Goal: Information Seeking & Learning: Learn about a topic

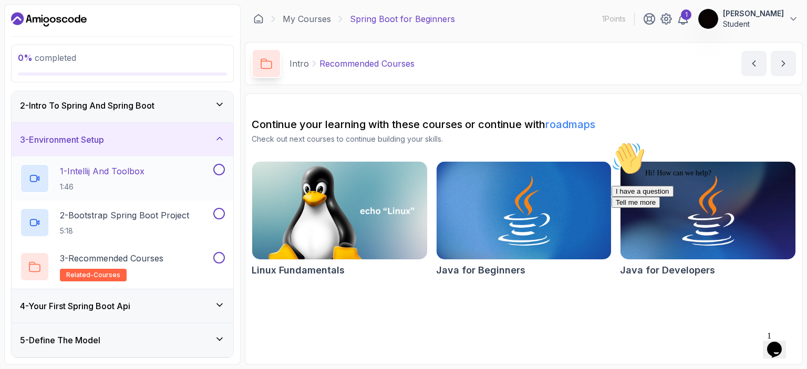
scroll to position [53, 0]
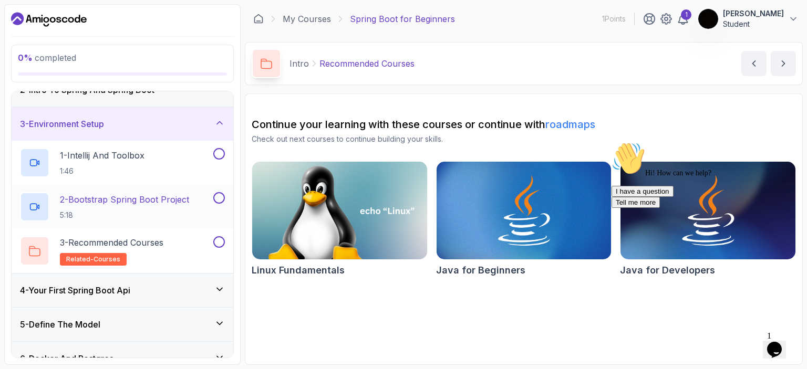
click at [155, 203] on p "2 - Bootstrap Spring Boot Project" at bounding box center [124, 199] width 129 height 13
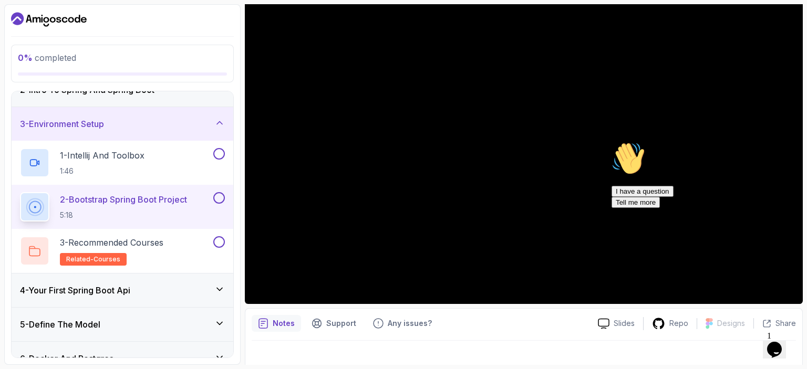
scroll to position [105, 0]
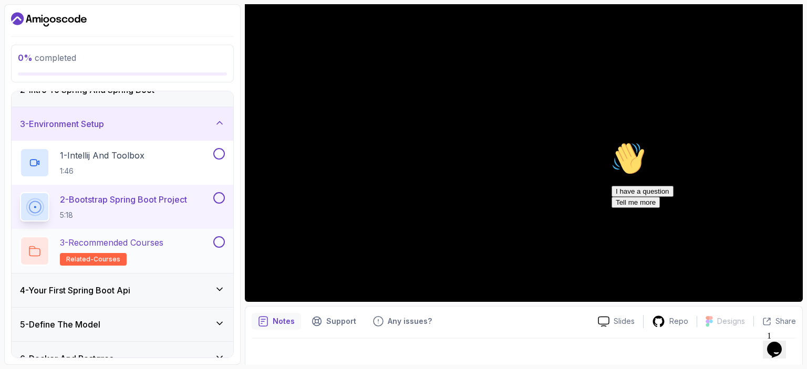
drag, startPoint x: 157, startPoint y: 236, endPoint x: 152, endPoint y: 241, distance: 7.1
click at [152, 241] on p "3 - Recommended Courses" at bounding box center [111, 242] width 103 height 13
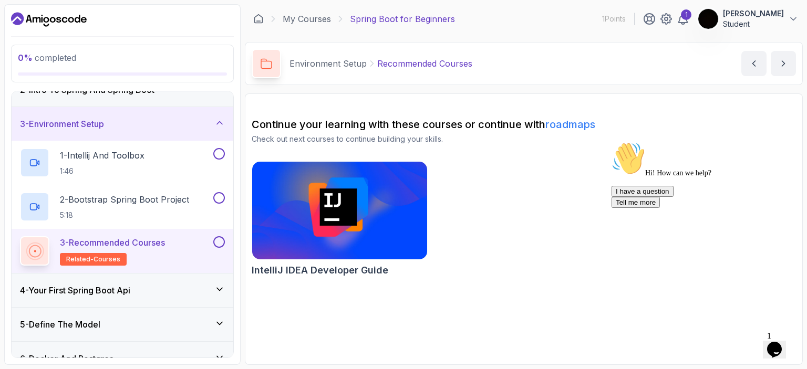
click at [143, 293] on div "4 - Your First Spring Boot Api" at bounding box center [122, 290] width 205 height 13
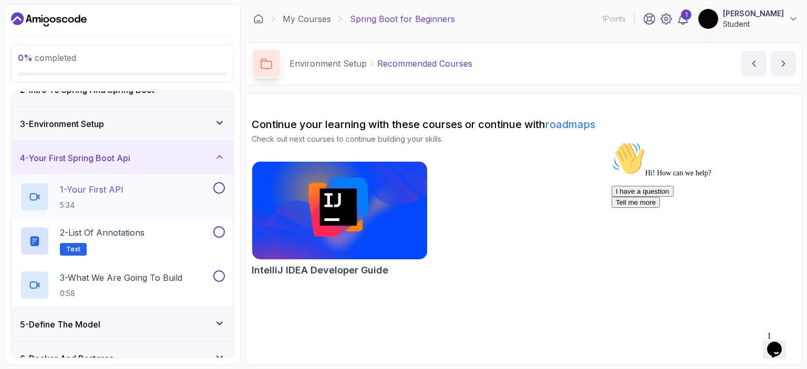
click at [113, 195] on h2 "1 - Your First API 5:34" at bounding box center [92, 196] width 64 height 27
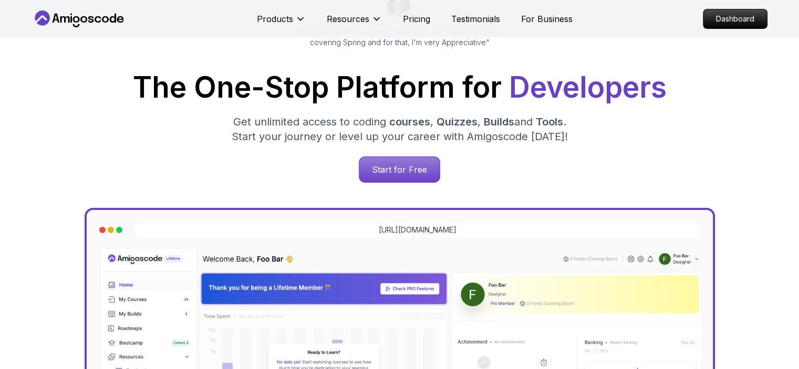
scroll to position [158, 0]
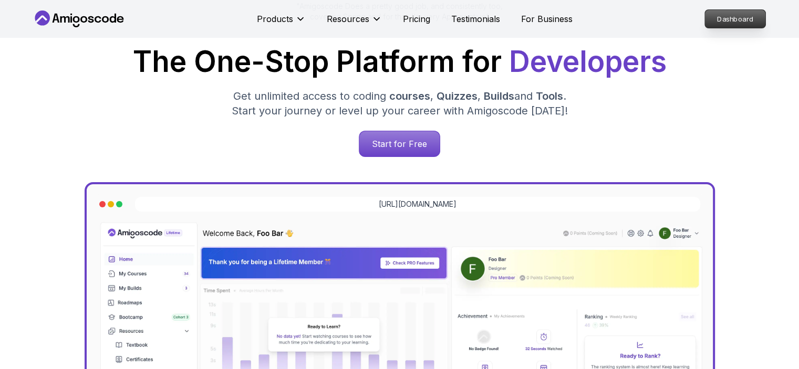
click at [738, 17] on p "Dashboard" at bounding box center [735, 19] width 60 height 18
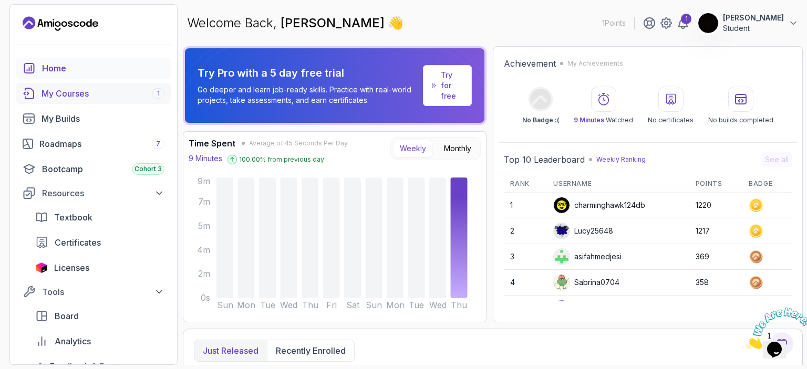
click at [68, 88] on div "My Courses 1" at bounding box center [102, 93] width 123 height 13
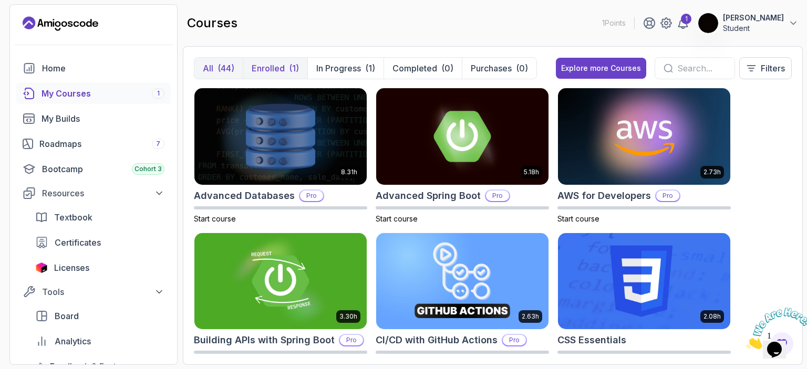
click at [275, 70] on p "Enrolled" at bounding box center [268, 68] width 33 height 13
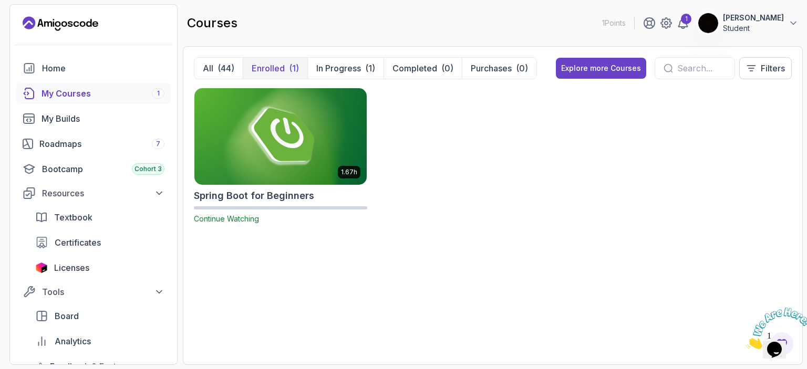
click at [261, 123] on img at bounding box center [280, 136] width 181 height 101
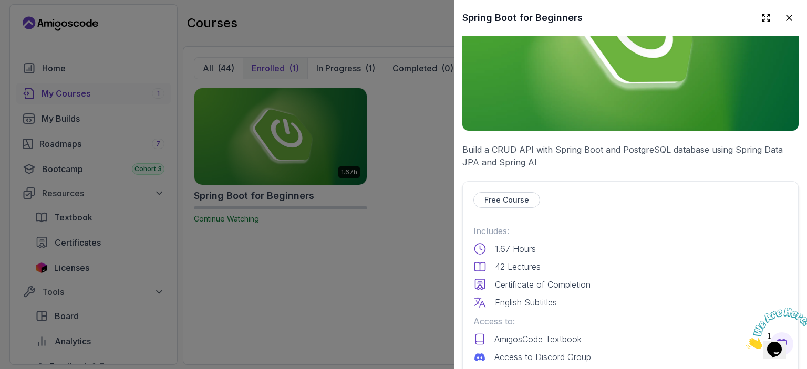
scroll to position [158, 0]
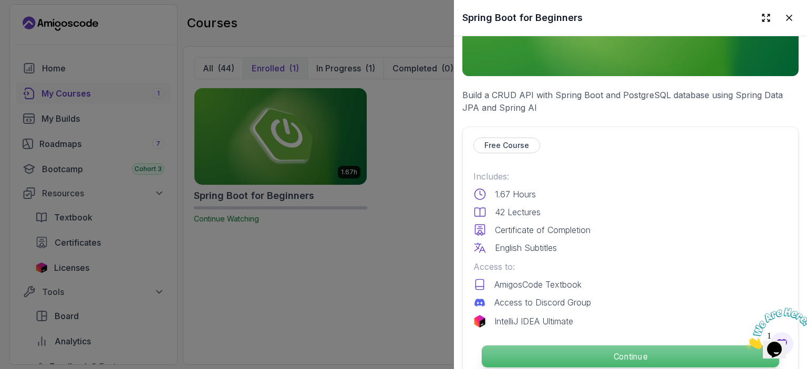
click at [582, 346] on p "Continue" at bounding box center [630, 357] width 297 height 22
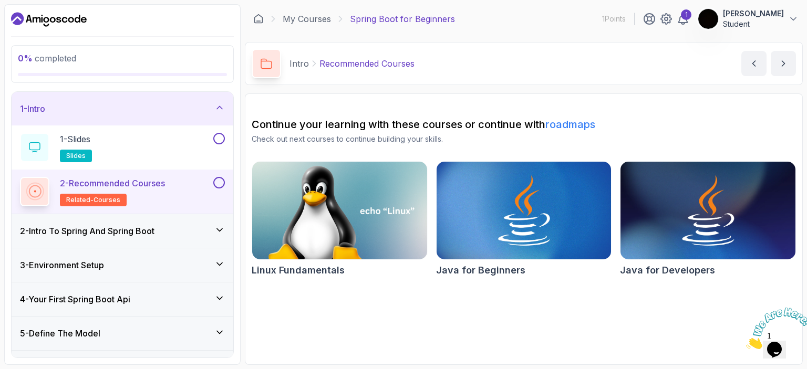
click at [101, 259] on h3 "3 - Environment Setup" at bounding box center [62, 265] width 84 height 13
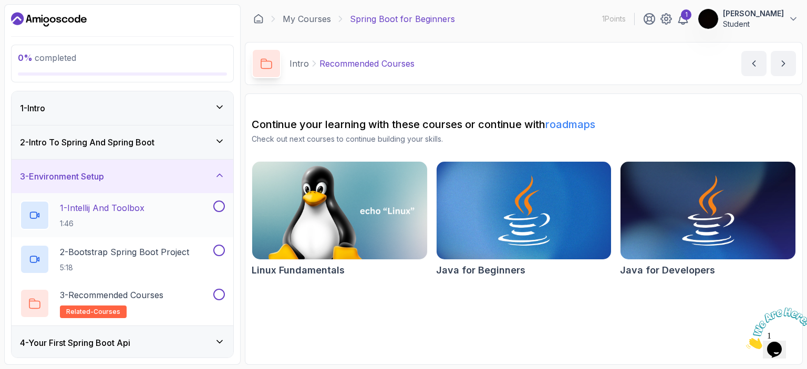
click at [127, 206] on p "1 - Intellij And Toolbox" at bounding box center [102, 208] width 85 height 13
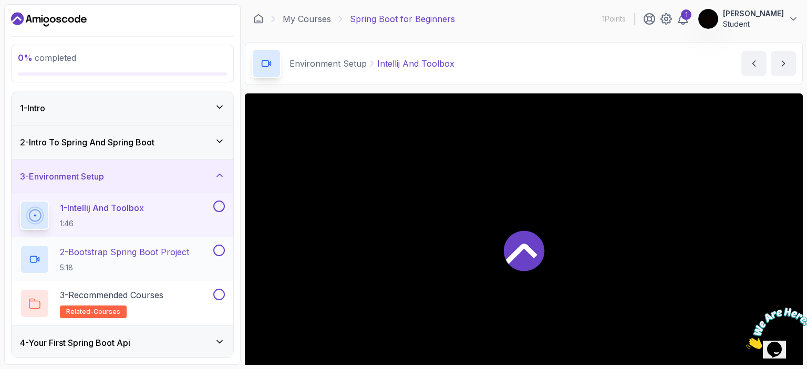
click at [124, 245] on div "2 - Bootstrap Spring Boot Project 5:18" at bounding box center [115, 259] width 191 height 29
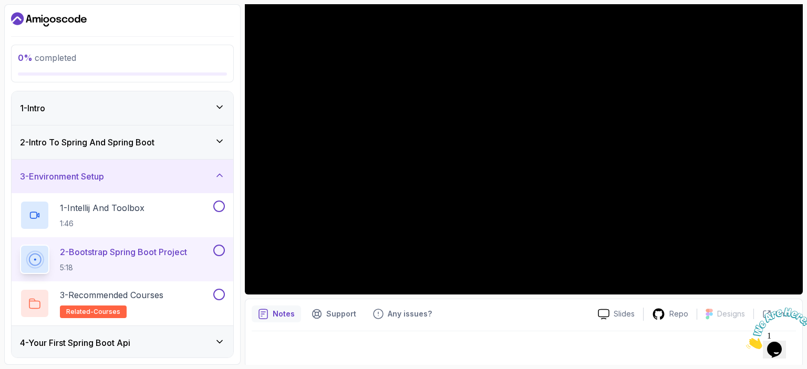
scroll to position [115, 0]
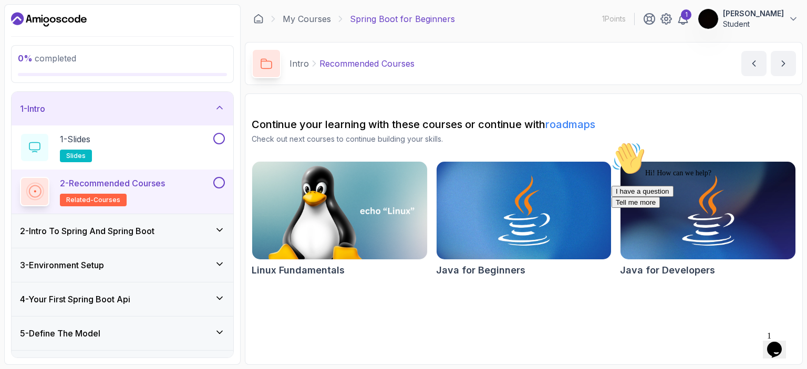
click at [171, 262] on div "3 - Environment Setup" at bounding box center [122, 265] width 205 height 13
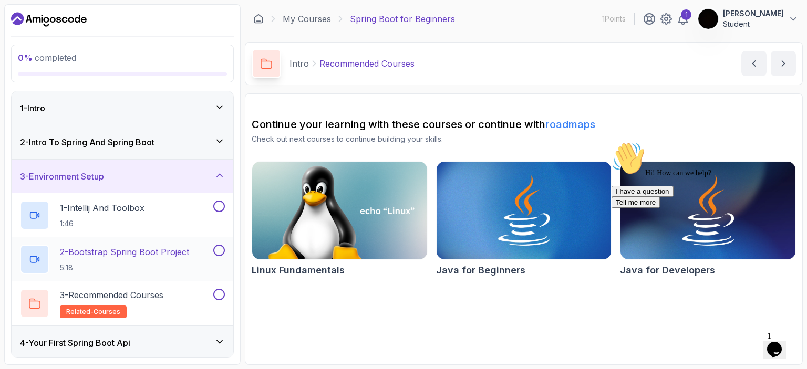
click at [162, 259] on h2 "2 - Bootstrap Spring Boot Project 5:18" at bounding box center [124, 259] width 129 height 27
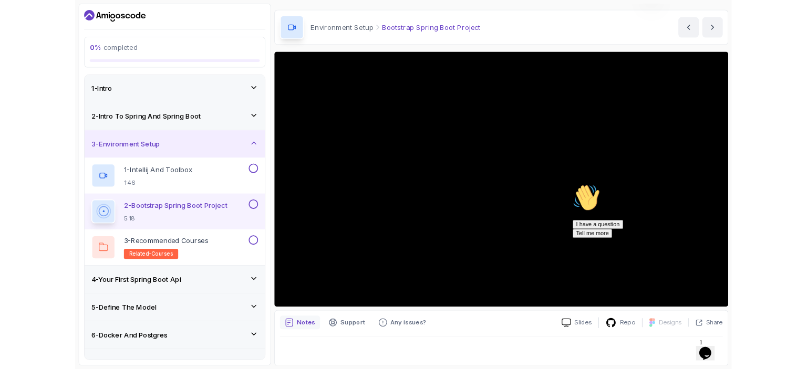
scroll to position [105, 0]
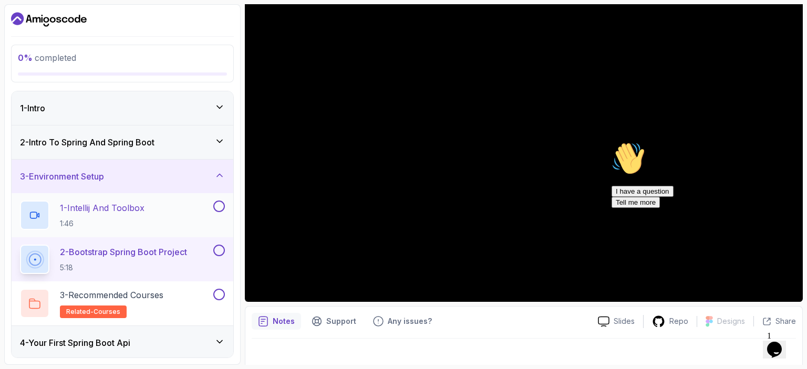
click at [137, 225] on p "1:46" at bounding box center [102, 224] width 85 height 11
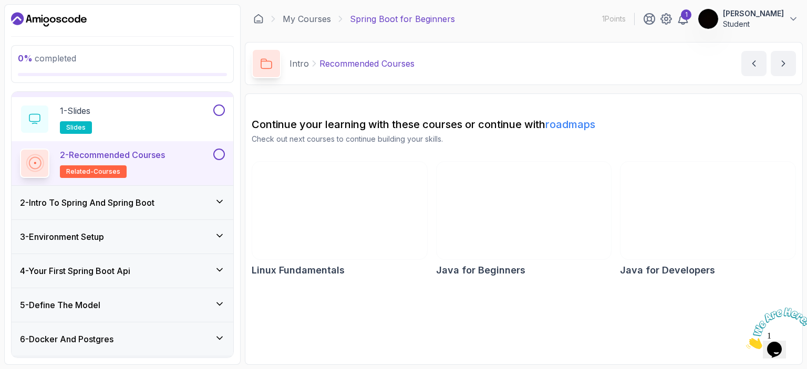
scroll to position [53, 0]
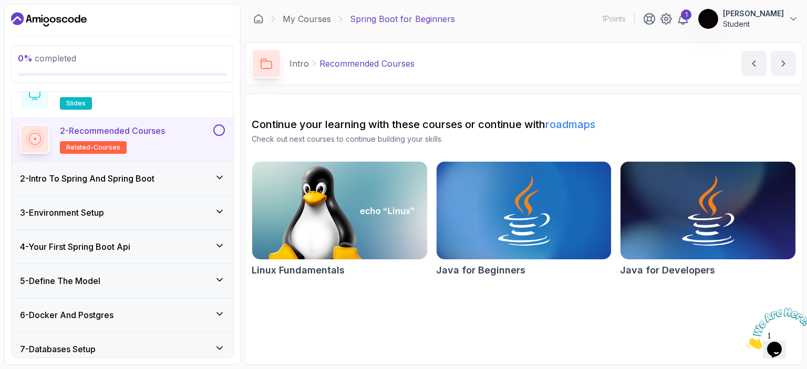
drag, startPoint x: 95, startPoint y: 218, endPoint x: 155, endPoint y: 205, distance: 61.7
click at [95, 217] on h3 "3 - Environment Setup" at bounding box center [62, 212] width 84 height 13
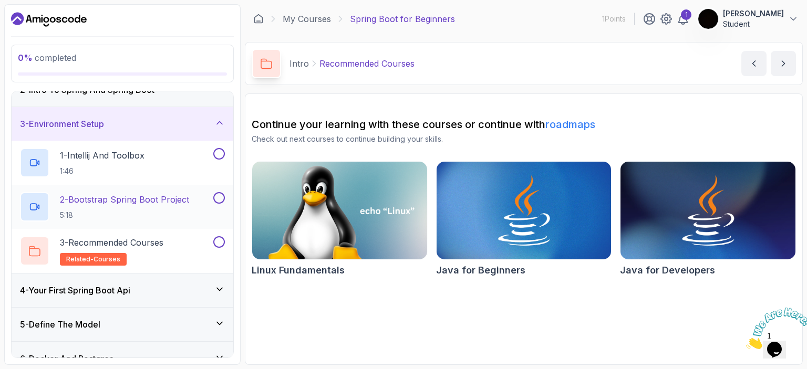
click at [146, 213] on p "5:18" at bounding box center [124, 215] width 129 height 11
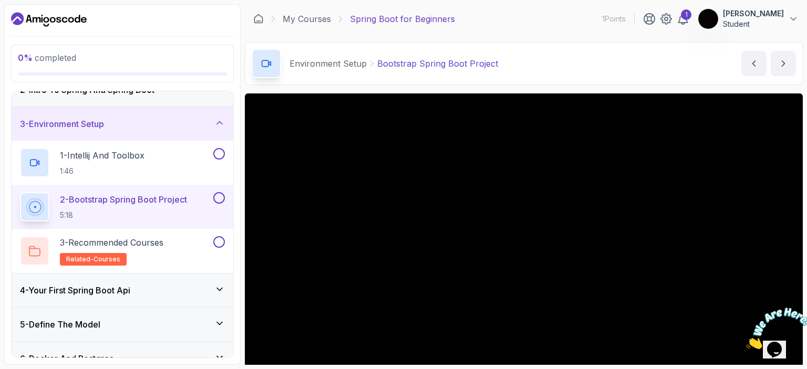
scroll to position [105, 0]
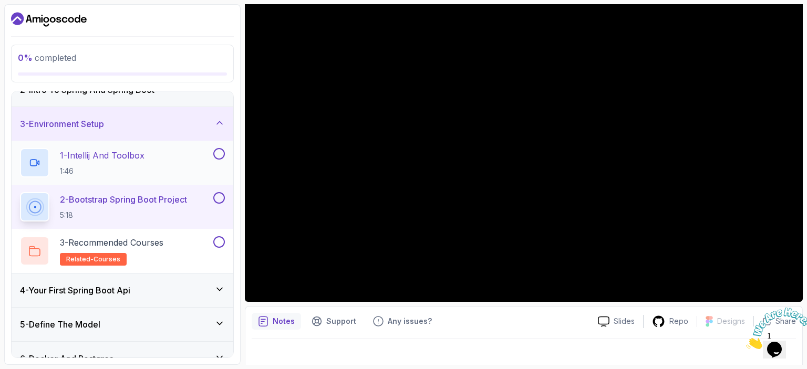
click at [87, 170] on p "1:46" at bounding box center [102, 171] width 85 height 11
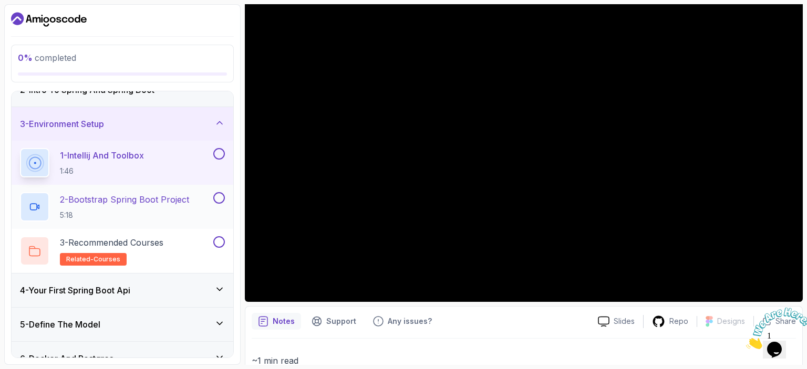
click at [158, 197] on p "2 - Bootstrap Spring Boot Project" at bounding box center [124, 199] width 129 height 13
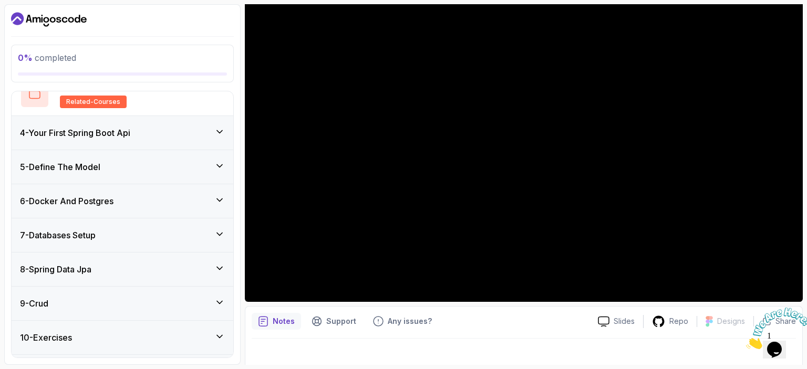
click at [111, 136] on h3 "4 - Your First Spring Boot Api" at bounding box center [75, 133] width 110 height 13
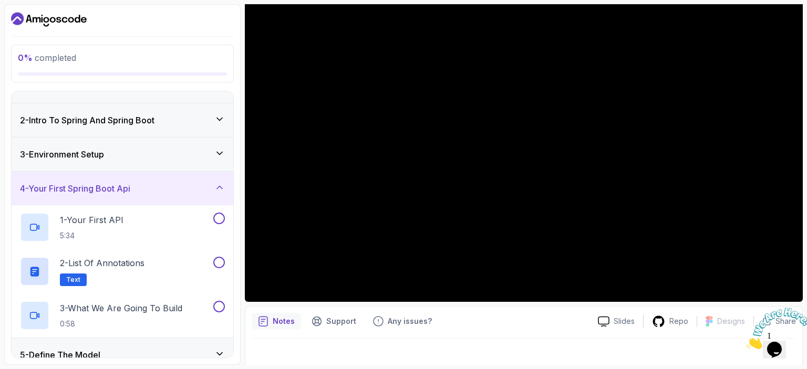
scroll to position [11, 0]
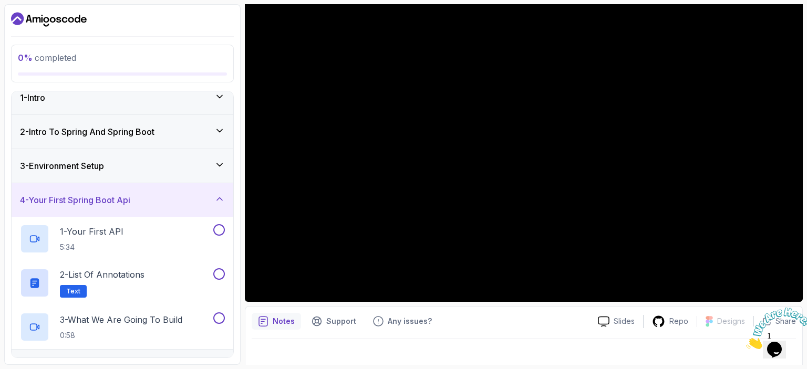
click at [119, 196] on h3 "4 - Your First Spring Boot Api" at bounding box center [75, 200] width 110 height 13
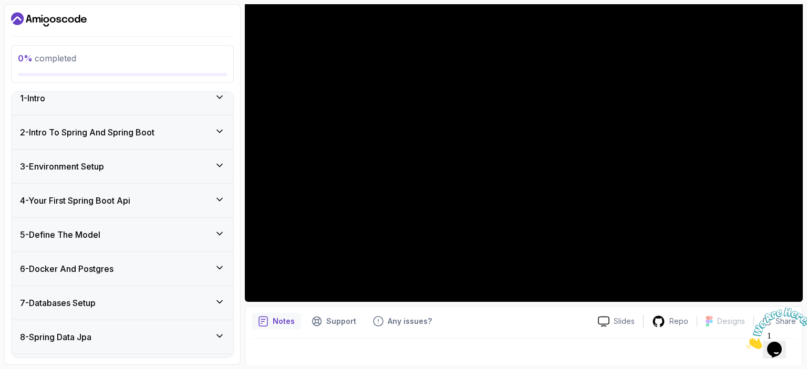
click at [127, 242] on div "5 - Define The Model" at bounding box center [123, 235] width 222 height 34
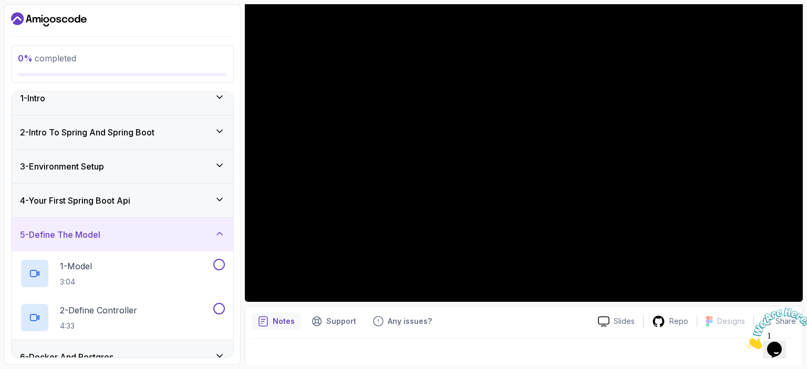
click at [127, 242] on div "5 - Define The Model" at bounding box center [123, 235] width 222 height 34
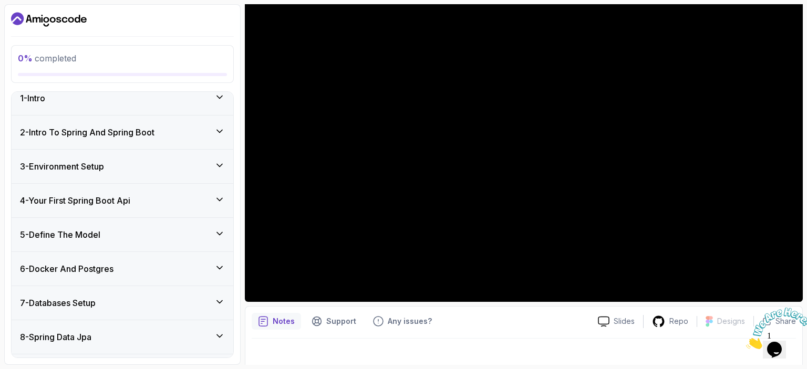
scroll to position [63, 0]
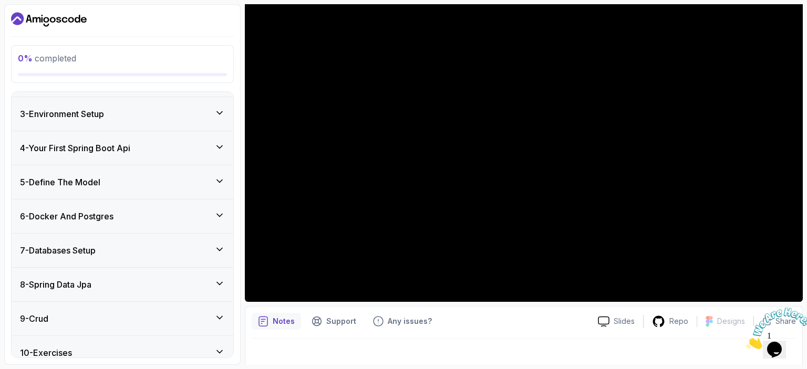
click at [100, 200] on div "6 - Docker And Postgres" at bounding box center [123, 217] width 222 height 34
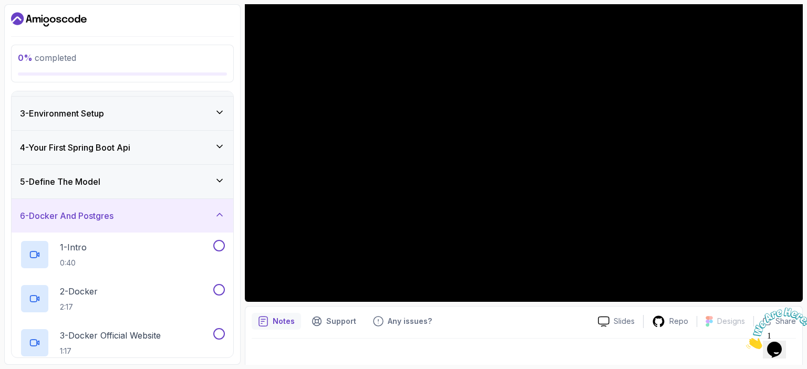
click at [101, 207] on div "6 - Docker And Postgres" at bounding box center [123, 216] width 222 height 34
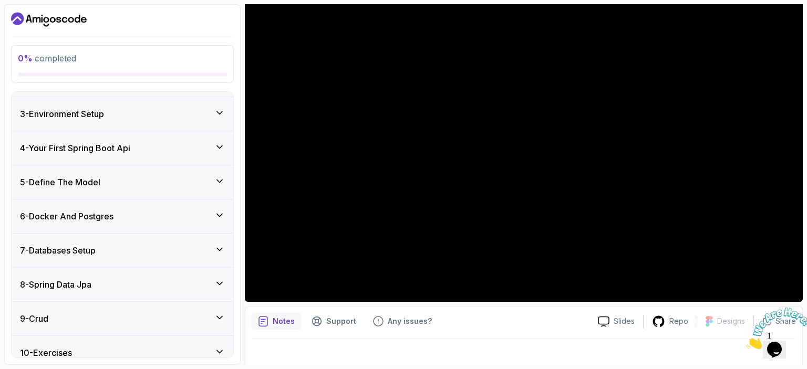
click at [92, 258] on div "7 - Databases Setup" at bounding box center [123, 251] width 222 height 34
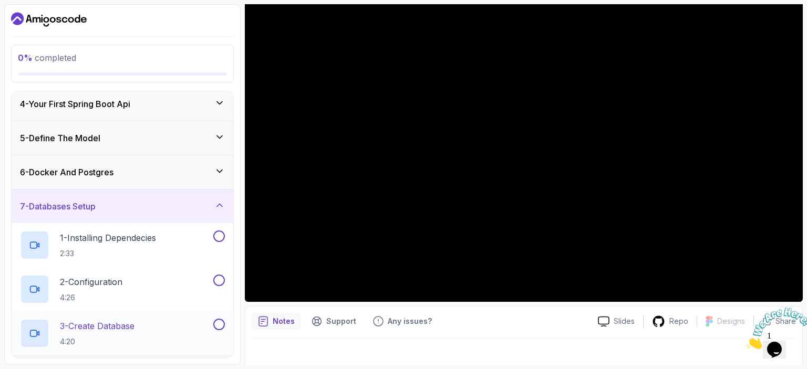
scroll to position [168, 0]
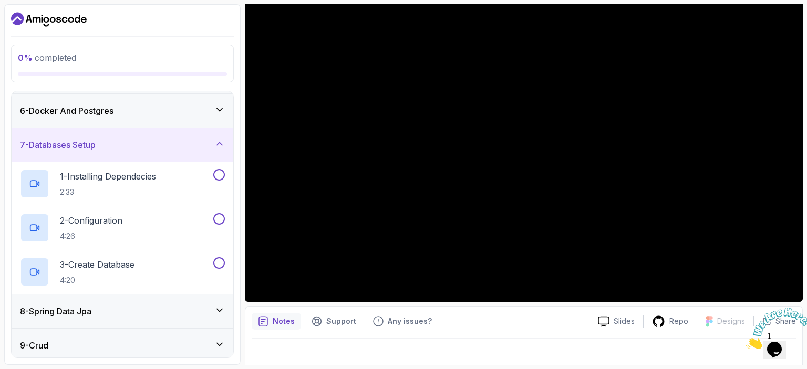
click at [118, 142] on div "7 - Databases Setup" at bounding box center [122, 145] width 205 height 13
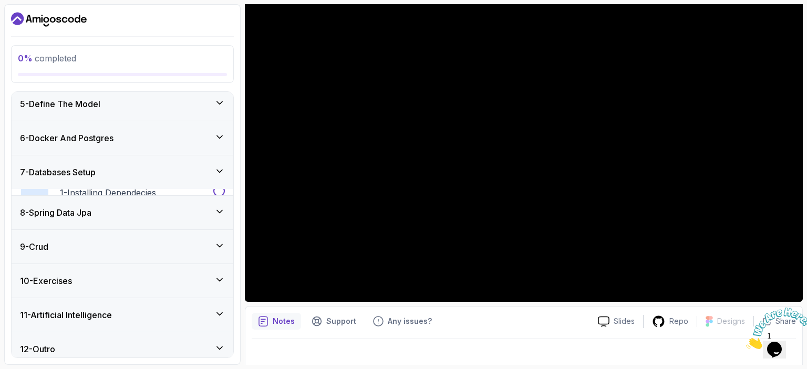
scroll to position [141, 0]
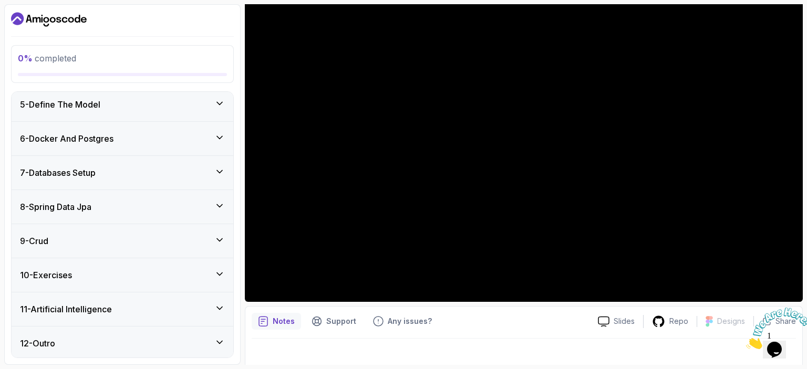
click at [112, 206] on div "8 - Spring Data Jpa" at bounding box center [122, 207] width 205 height 13
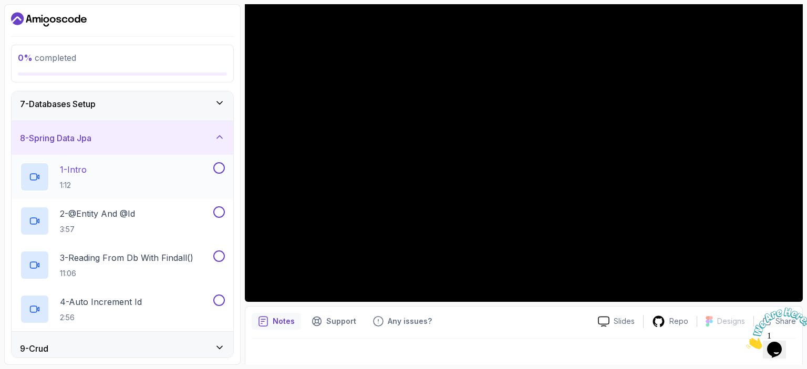
scroll to position [193, 0]
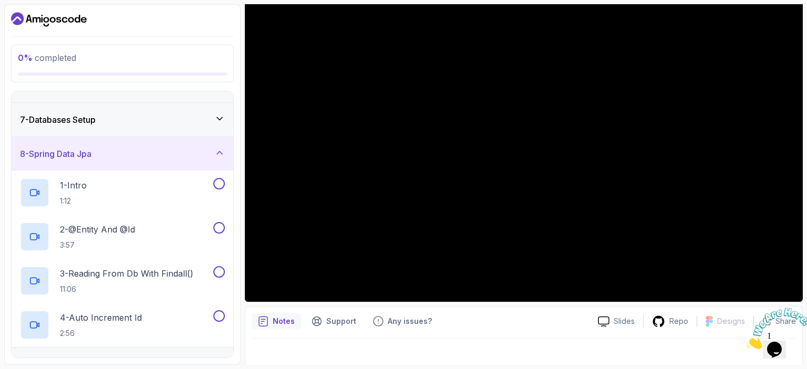
click at [111, 153] on div "8 - Spring Data Jpa" at bounding box center [122, 154] width 205 height 13
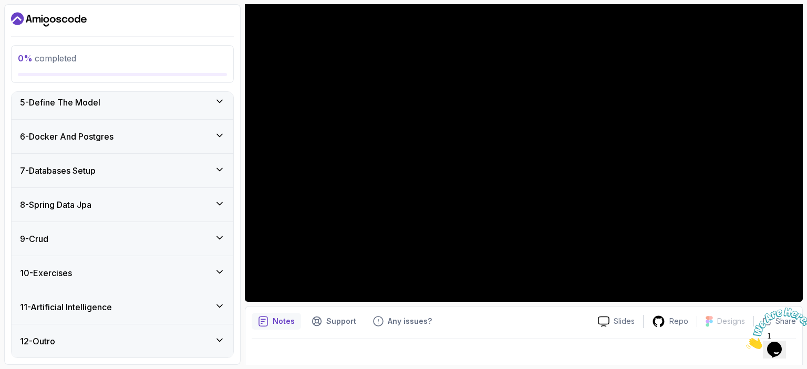
scroll to position [141, 0]
click at [107, 235] on div "9 - Crud" at bounding box center [122, 241] width 205 height 13
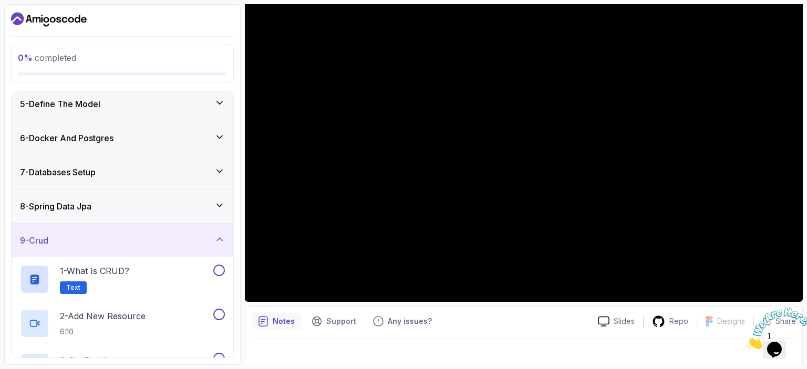
scroll to position [246, 0]
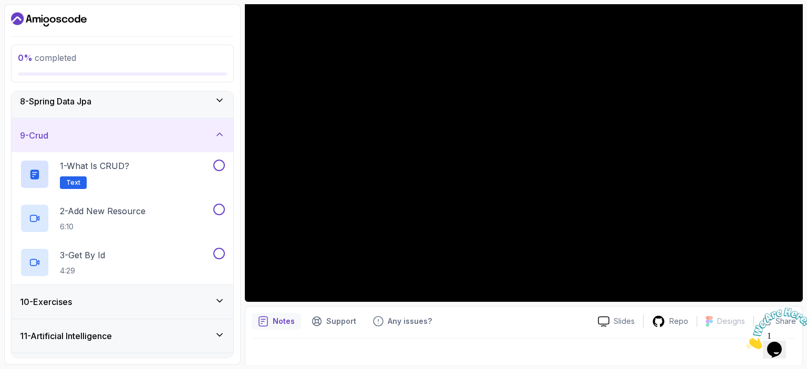
click at [109, 142] on div "9 - Crud" at bounding box center [123, 136] width 222 height 34
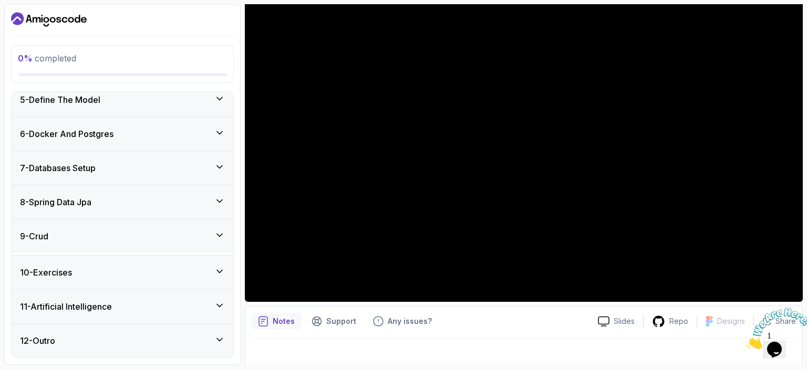
scroll to position [141, 0]
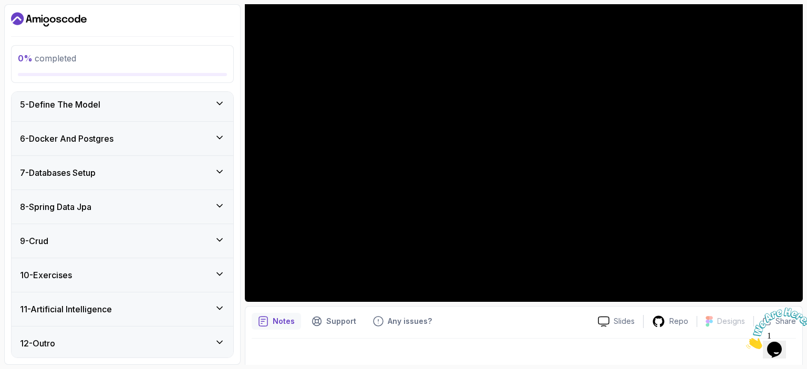
click at [105, 273] on div "10 - Exercises" at bounding box center [122, 275] width 205 height 13
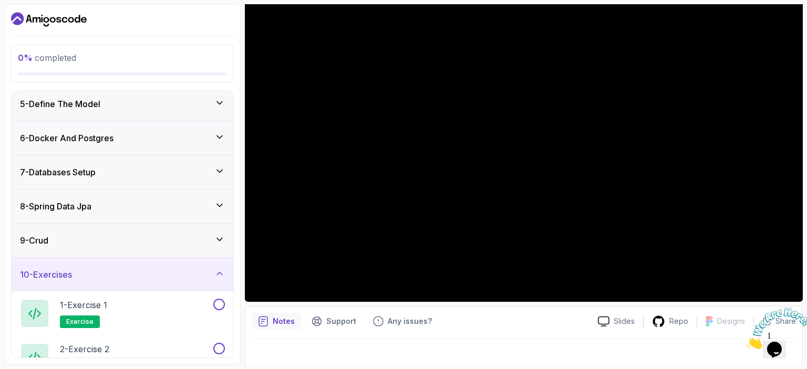
click at [105, 273] on div "10 - Exercises" at bounding box center [122, 274] width 205 height 13
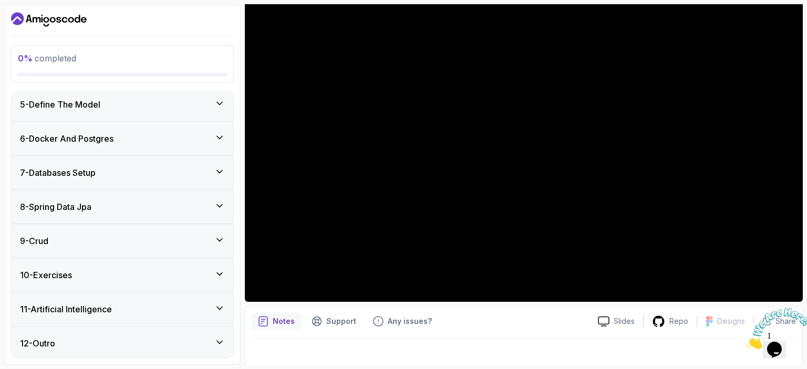
click at [111, 309] on h3 "11 - Artificial Intelligence" at bounding box center [66, 309] width 92 height 13
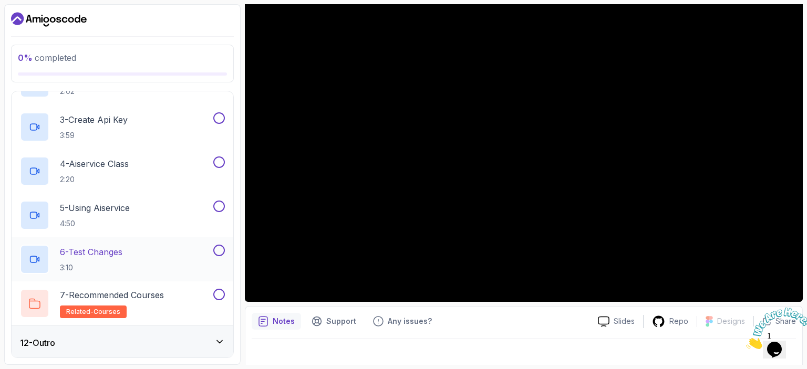
scroll to position [240, 0]
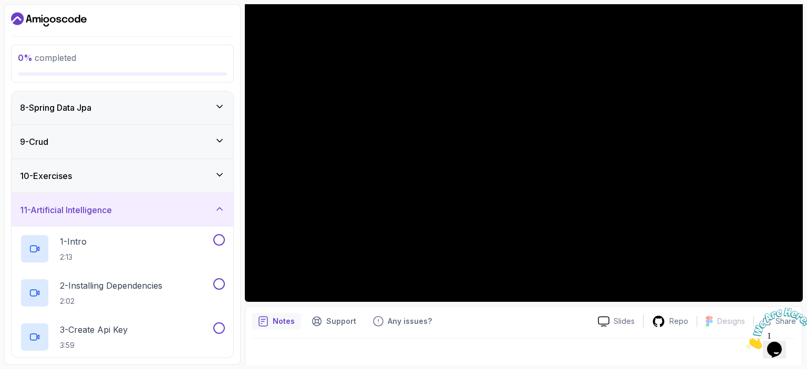
click at [112, 204] on h3 "11 - Artificial Intelligence" at bounding box center [66, 210] width 92 height 13
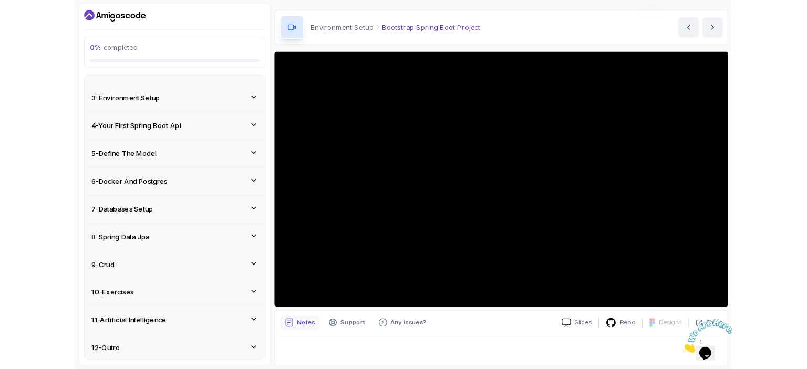
scroll to position [105, 0]
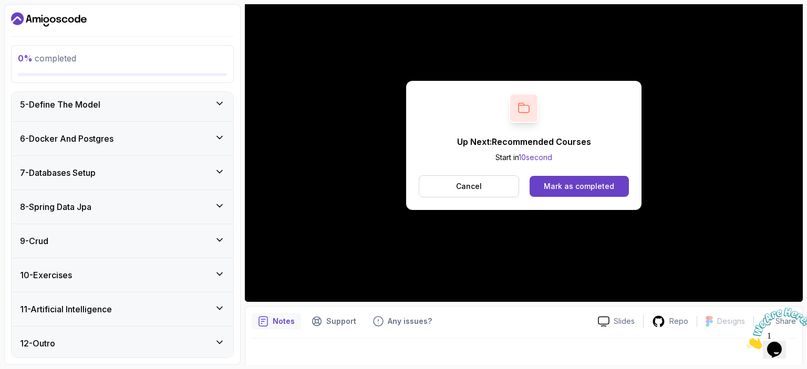
click at [188, 140] on div "6 - Docker And Postgres" at bounding box center [122, 138] width 205 height 13
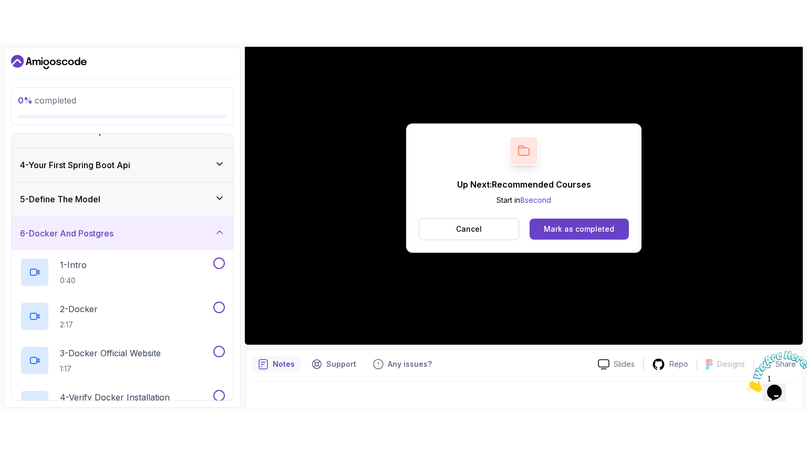
scroll to position [36, 0]
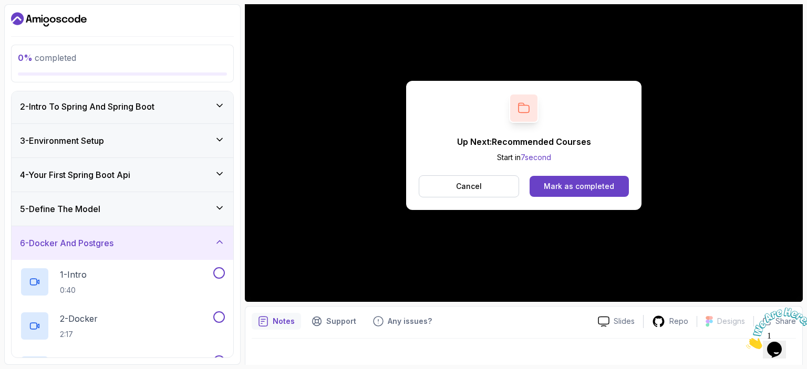
click at [142, 248] on div "6 - Docker And Postgres" at bounding box center [122, 243] width 205 height 13
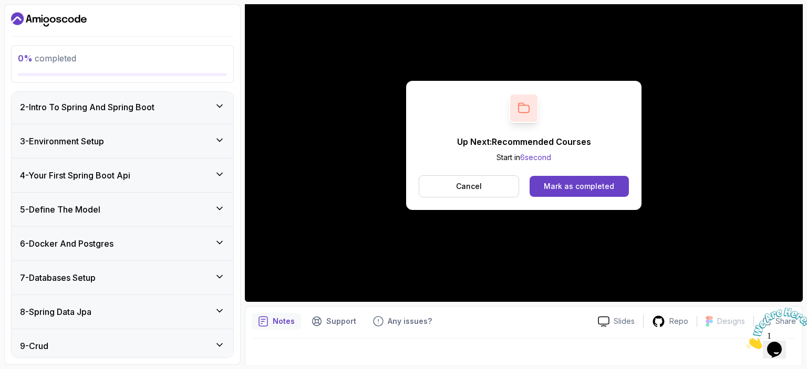
click at [123, 177] on h3 "4 - Your First Spring Boot Api" at bounding box center [75, 175] width 110 height 13
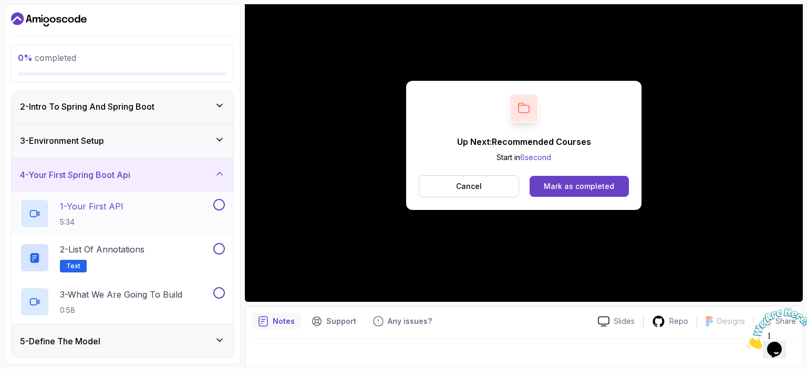
click at [136, 212] on div "1 - Your First API 5:34" at bounding box center [115, 213] width 191 height 29
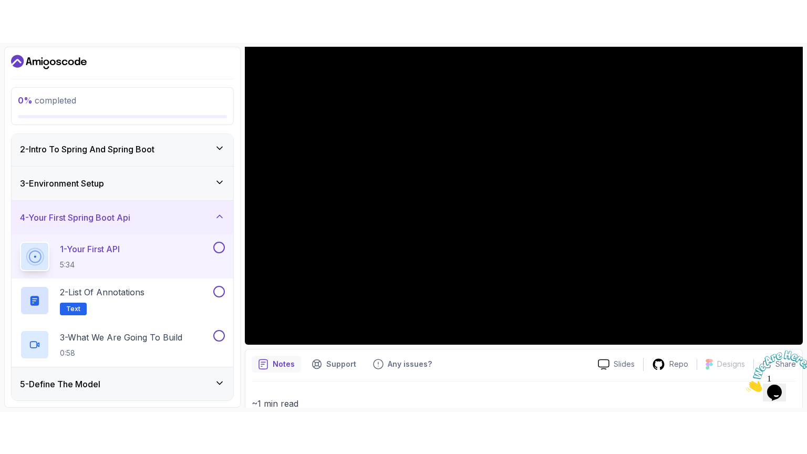
scroll to position [72, 0]
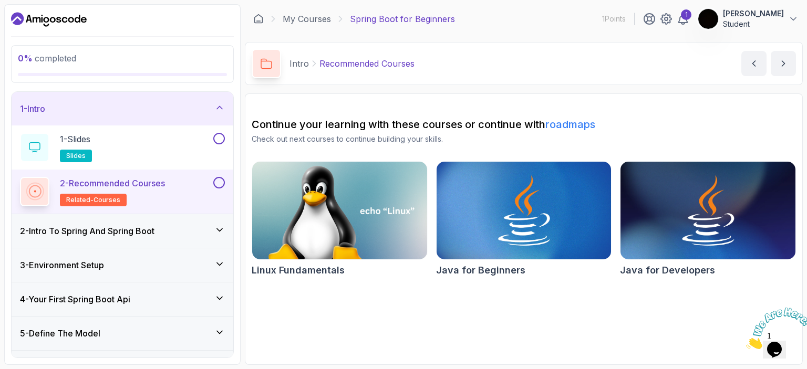
click at [53, 19] on icon "Dashboard" at bounding box center [49, 19] width 76 height 17
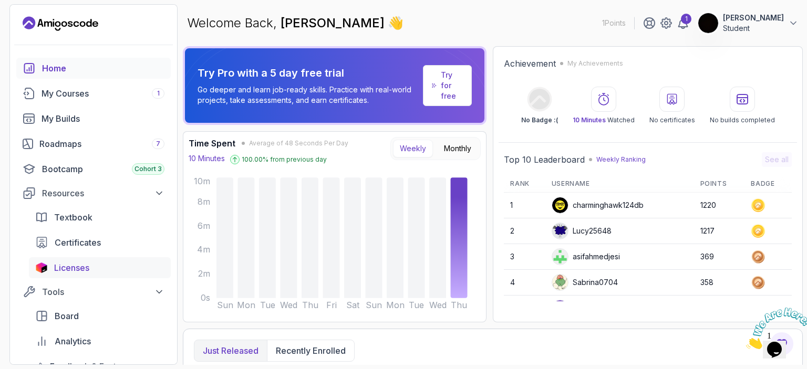
click at [92, 265] on div "Licenses" at bounding box center [109, 268] width 110 height 13
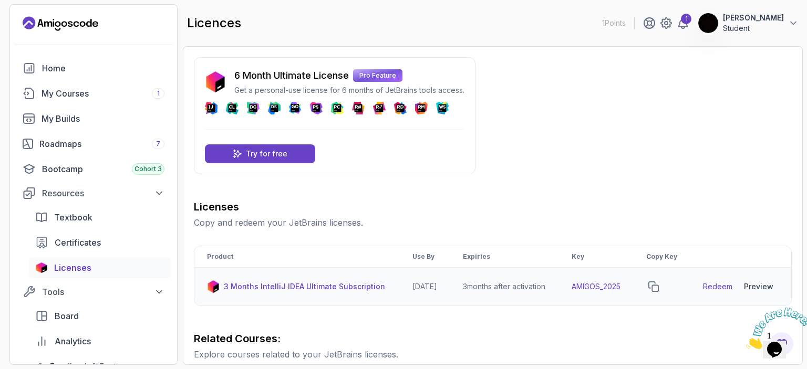
click at [722, 292] on link "Redeem" at bounding box center [717, 287] width 29 height 11
click at [659, 292] on icon "copy-button" at bounding box center [653, 287] width 11 height 11
